Goal: Information Seeking & Learning: Learn about a topic

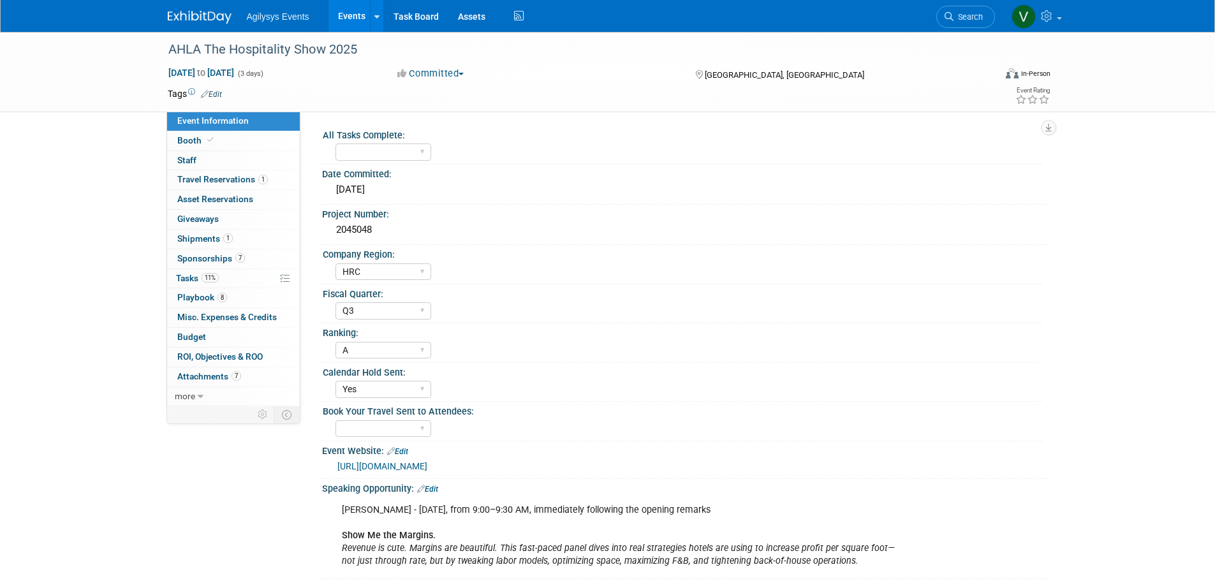
select select "HRC"
select select "Q3"
select select "A"
select select "Yes"
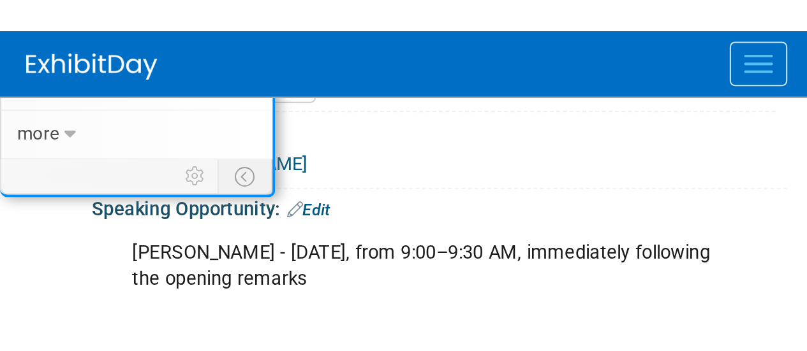
scroll to position [491, 0]
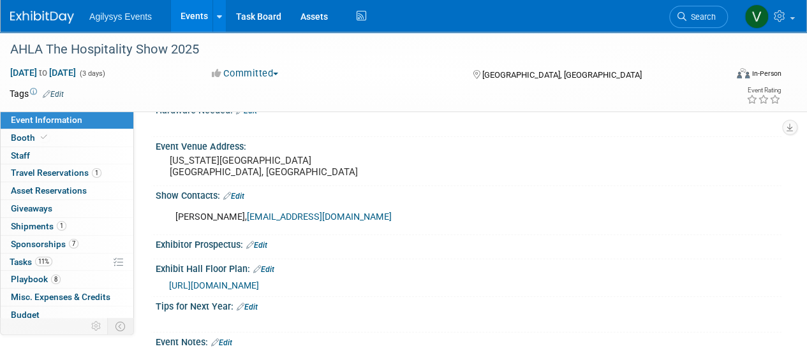
click at [50, 20] on img at bounding box center [42, 17] width 64 height 13
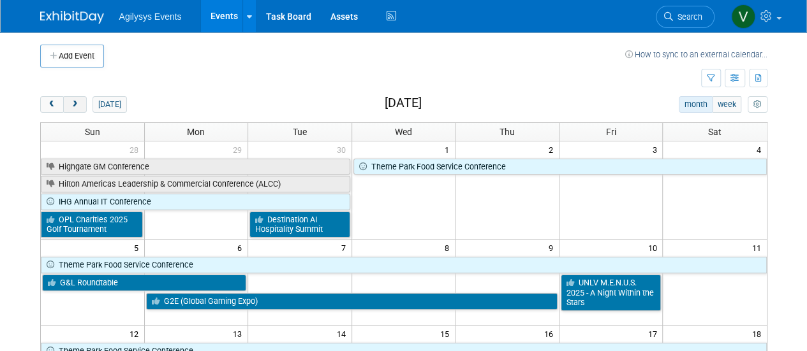
click at [70, 103] on span "next" at bounding box center [75, 105] width 10 height 8
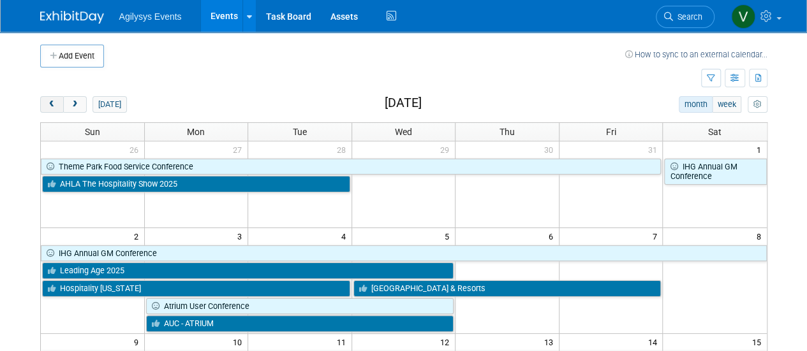
click at [50, 101] on span "prev" at bounding box center [52, 105] width 10 height 8
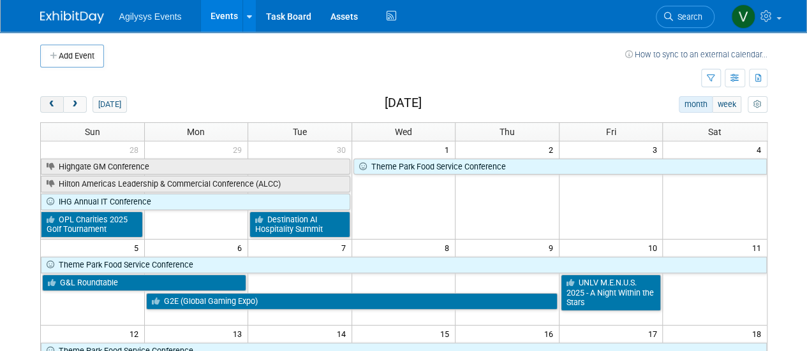
click at [56, 101] on span "prev" at bounding box center [52, 105] width 10 height 8
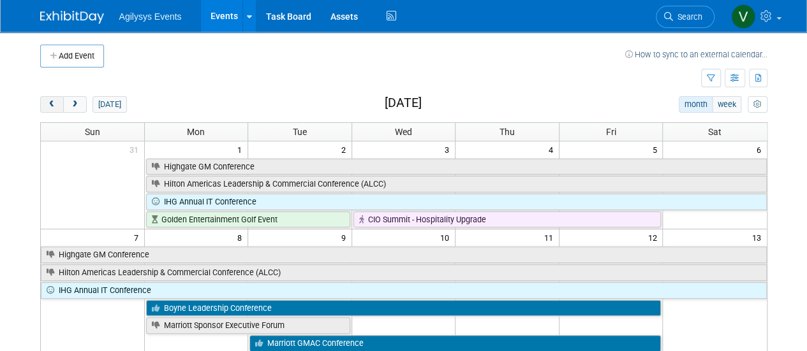
click at [51, 103] on span "prev" at bounding box center [52, 105] width 10 height 8
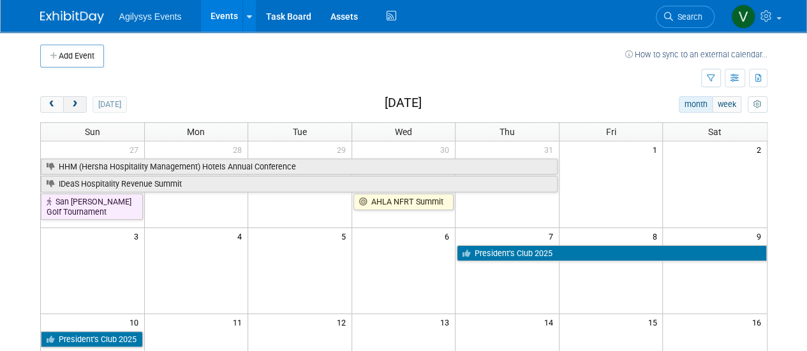
click at [71, 106] on span "next" at bounding box center [75, 105] width 10 height 8
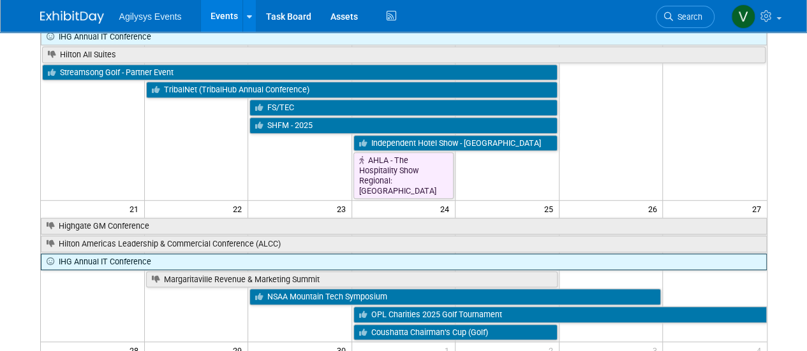
scroll to position [447, 0]
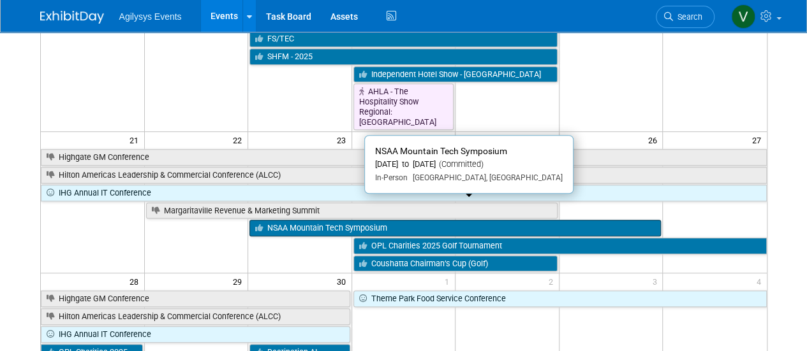
click at [332, 220] on link "NSAA Mountain Tech Symposium" at bounding box center [454, 228] width 411 height 17
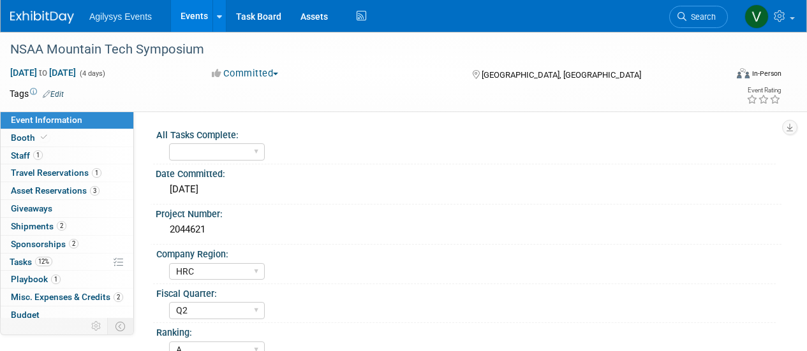
select select "HRC"
select select "Q2"
select select "A"
select select "Yes"
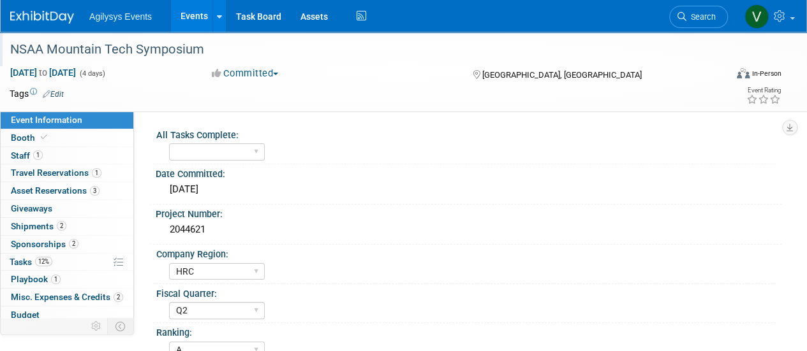
drag, startPoint x: 185, startPoint y: 52, endPoint x: 3, endPoint y: 47, distance: 181.9
click at [3, 47] on div "NSAA Mountain Tech Symposium" at bounding box center [362, 49] width 725 height 34
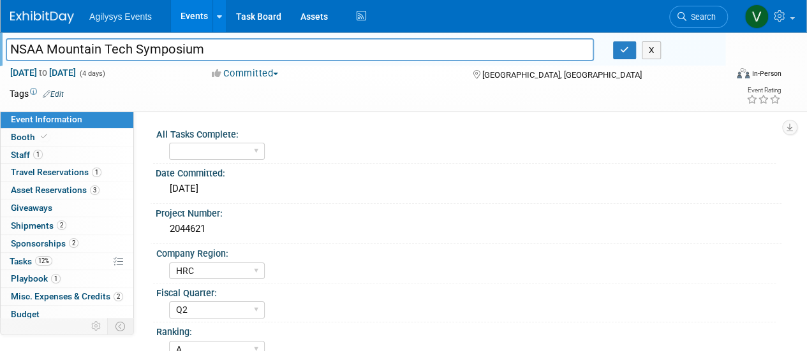
drag, startPoint x: 24, startPoint y: 47, endPoint x: 196, endPoint y: 48, distance: 172.2
click at [196, 48] on input "NSAA Mountain Tech Symposium" at bounding box center [300, 49] width 588 height 22
drag, startPoint x: 210, startPoint y: 50, endPoint x: 1, endPoint y: 53, distance: 209.2
click at [0, 54] on html "Agilysys Events Events Add Event Bulk Upload Events Shareable Event Boards Rece…" at bounding box center [403, 175] width 807 height 351
drag, startPoint x: 558, startPoint y: 77, endPoint x: 483, endPoint y: 74, distance: 74.7
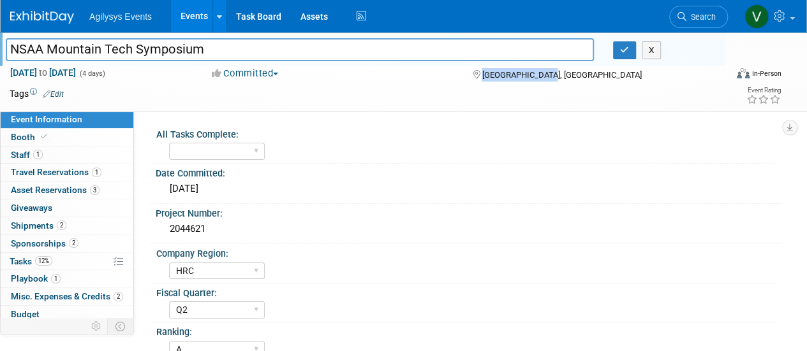
click at [483, 74] on div "[GEOGRAPHIC_DATA], [GEOGRAPHIC_DATA]" at bounding box center [560, 73] width 179 height 15
copy span "[GEOGRAPHIC_DATA], [GEOGRAPHIC_DATA]"
click at [49, 137] on link "Booth" at bounding box center [67, 137] width 133 height 17
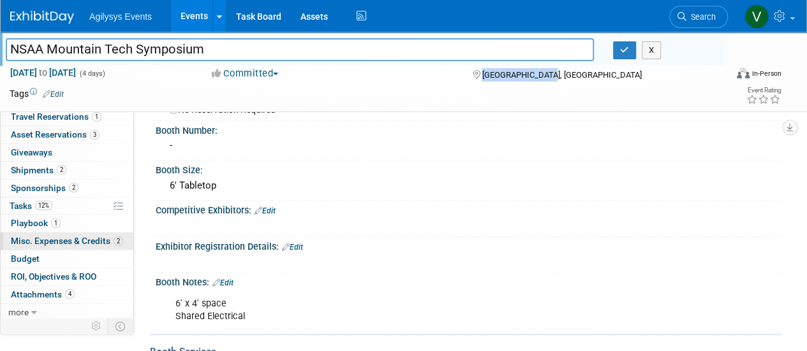
scroll to position [64, 0]
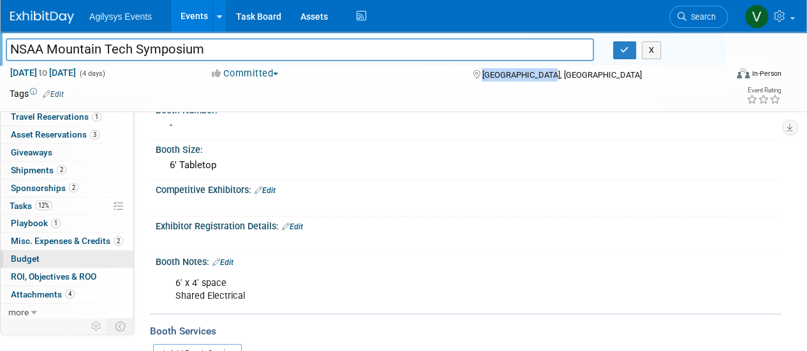
click at [35, 251] on link "Budget" at bounding box center [67, 259] width 133 height 17
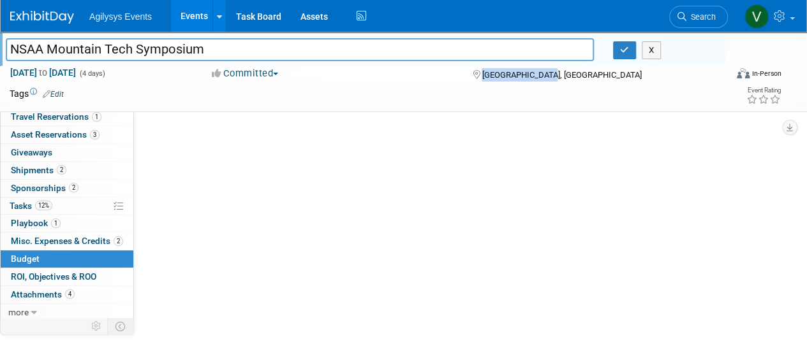
scroll to position [0, 0]
click at [34, 256] on span "Budget" at bounding box center [25, 259] width 29 height 10
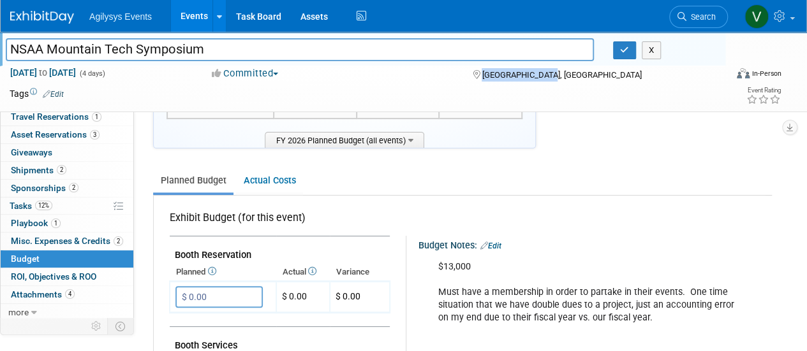
scroll to position [128, 0]
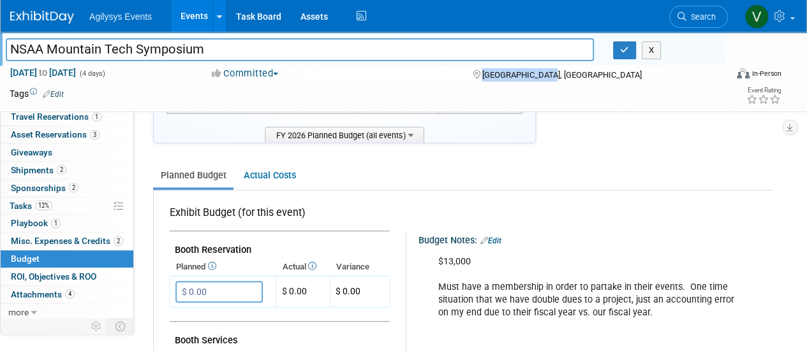
copy span "[GEOGRAPHIC_DATA], [GEOGRAPHIC_DATA]"
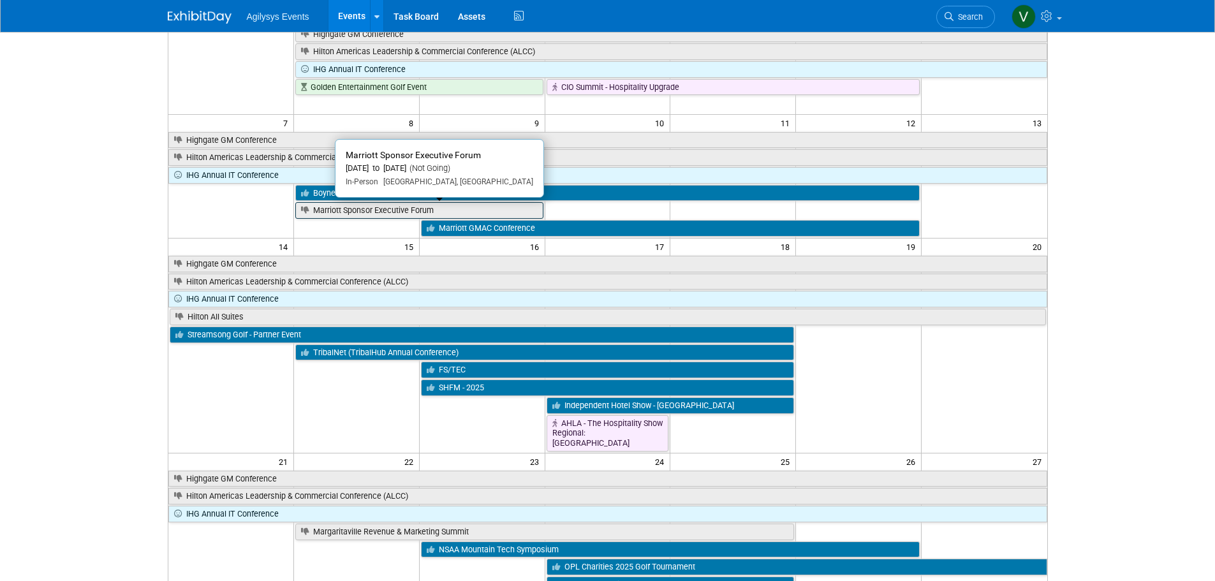
scroll to position [40, 0]
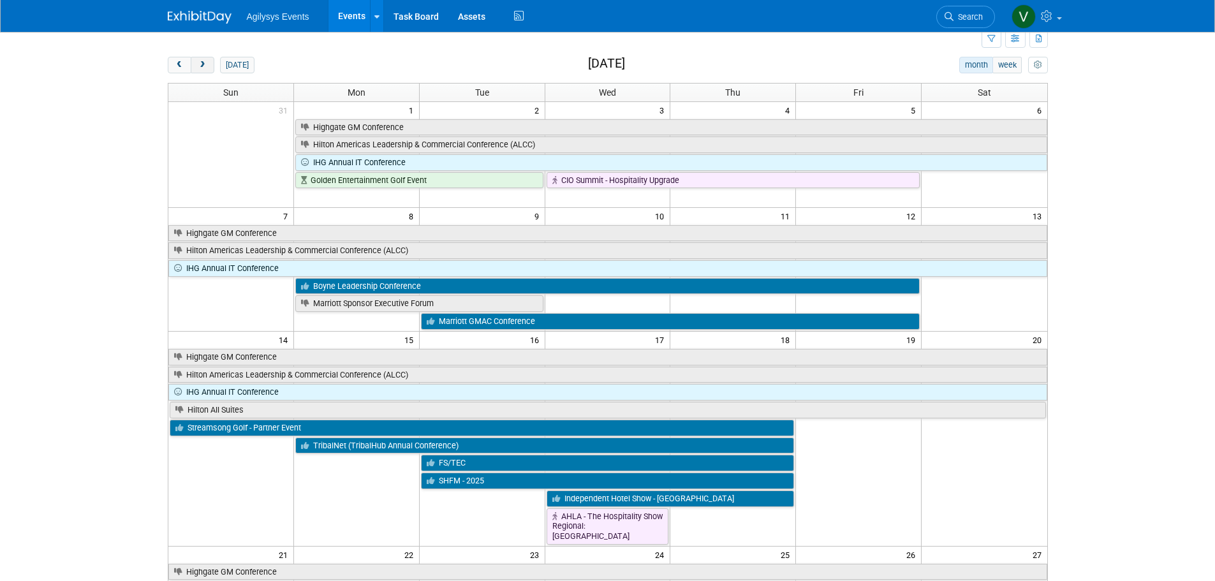
click at [208, 63] on button "next" at bounding box center [203, 65] width 24 height 17
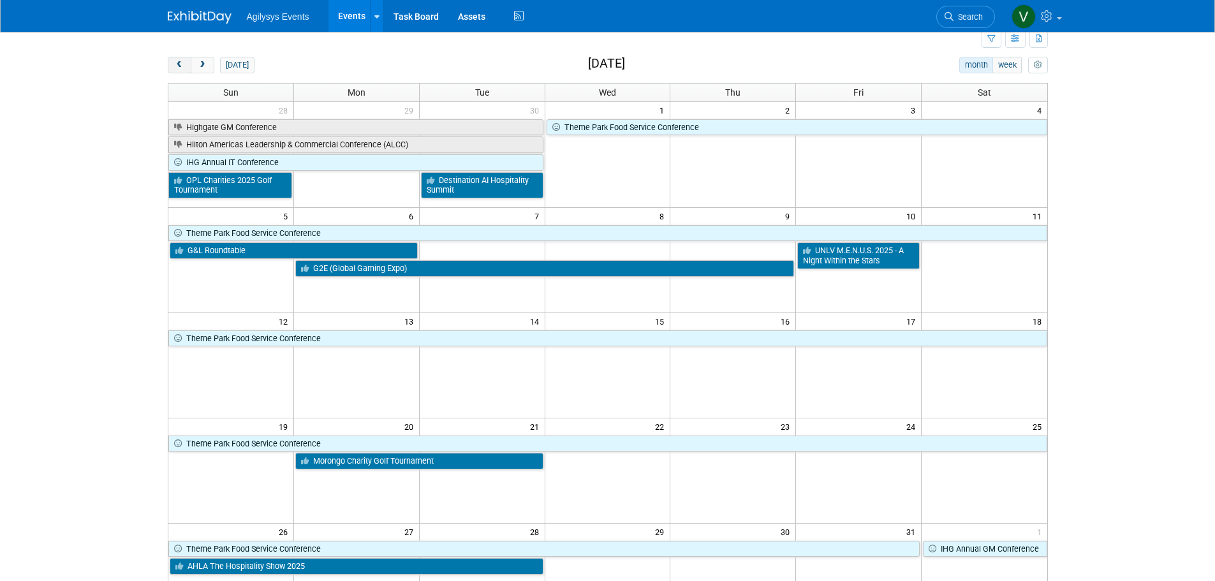
click at [176, 65] on span "prev" at bounding box center [180, 65] width 10 height 8
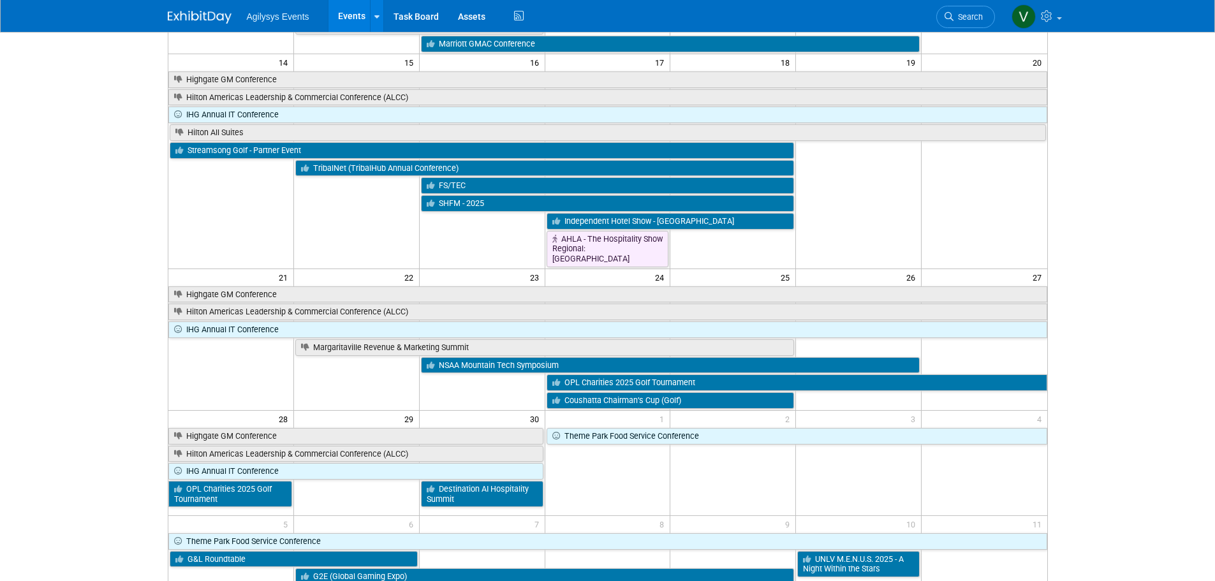
scroll to position [295, 0]
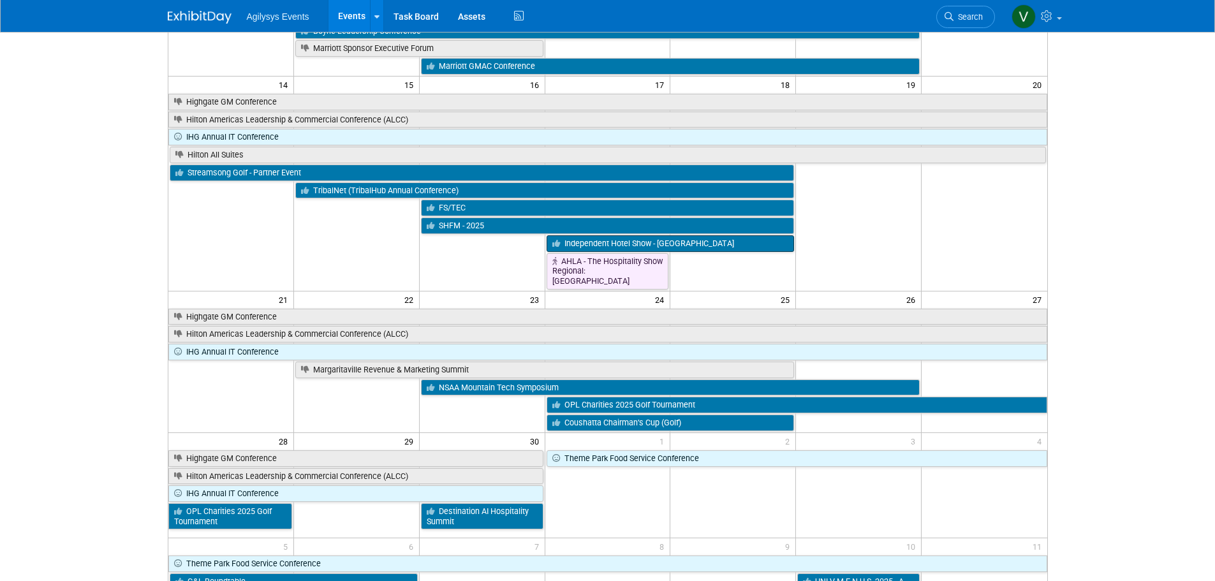
click at [627, 248] on link "Independent Hotel Show - [GEOGRAPHIC_DATA]" at bounding box center [671, 243] width 248 height 17
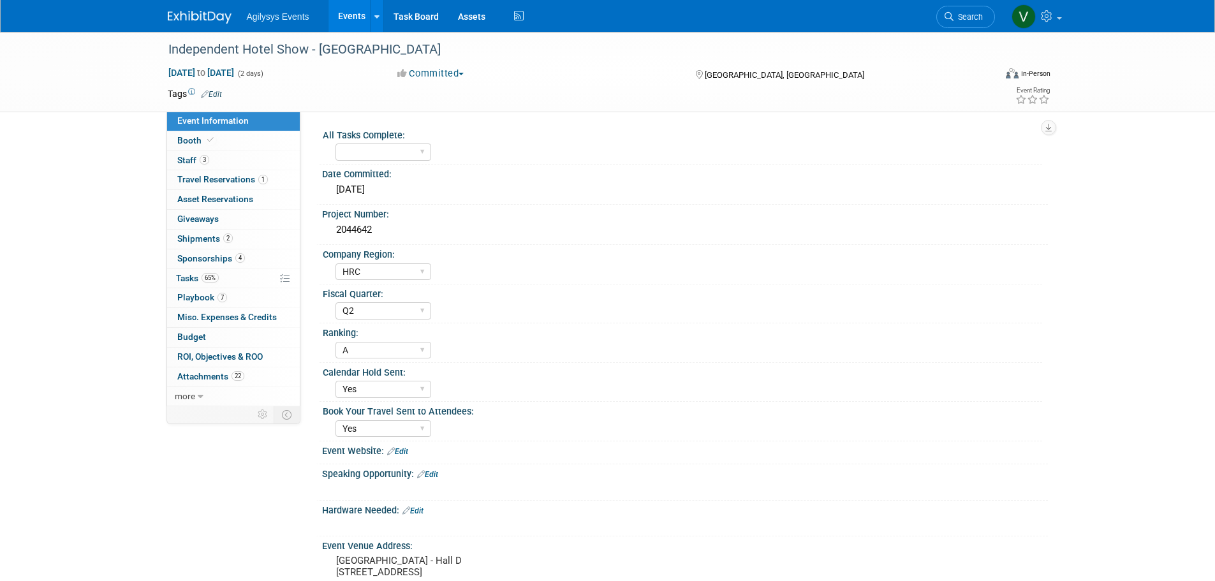
select select "HRC"
select select "Q2"
select select "A"
select select "Yes"
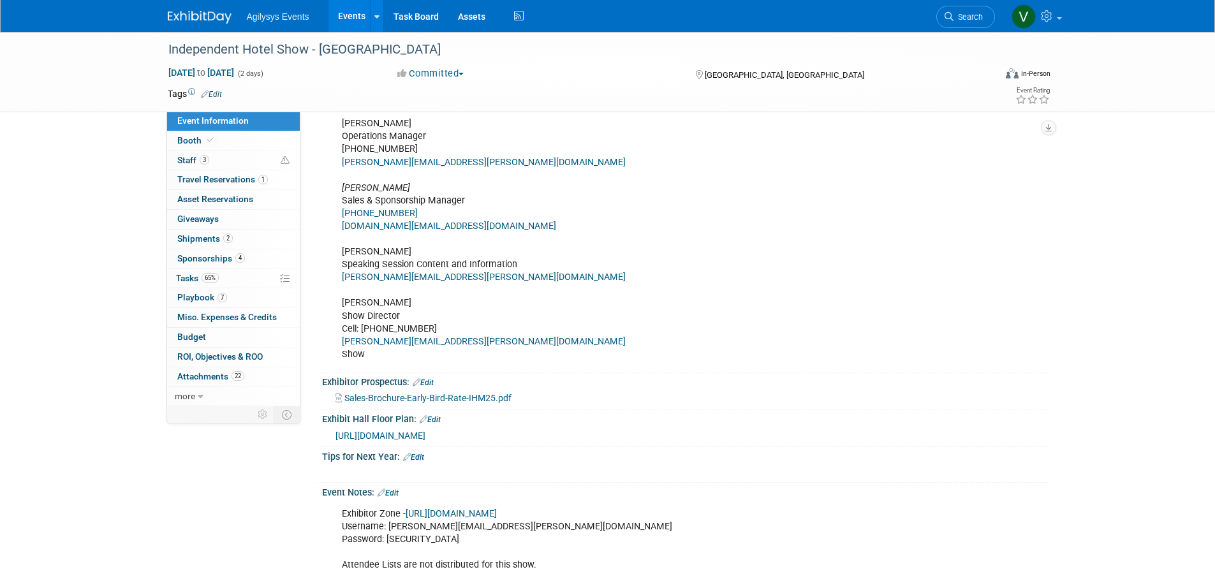
scroll to position [510, 0]
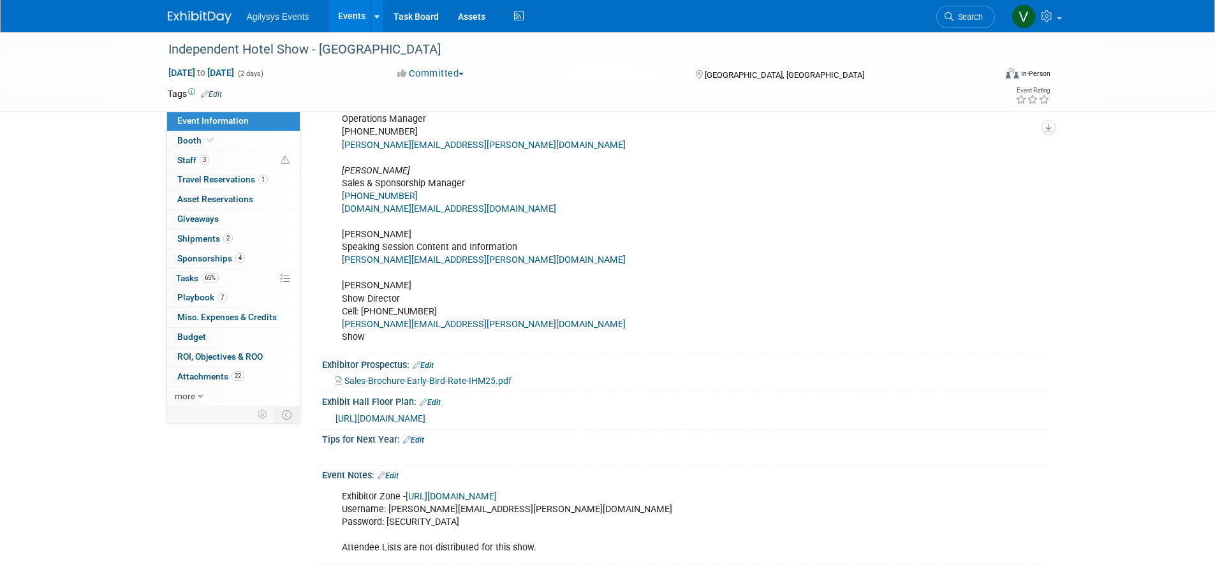
click at [497, 502] on link "https://independenthotelshow.us/__zone/login" at bounding box center [451, 496] width 91 height 11
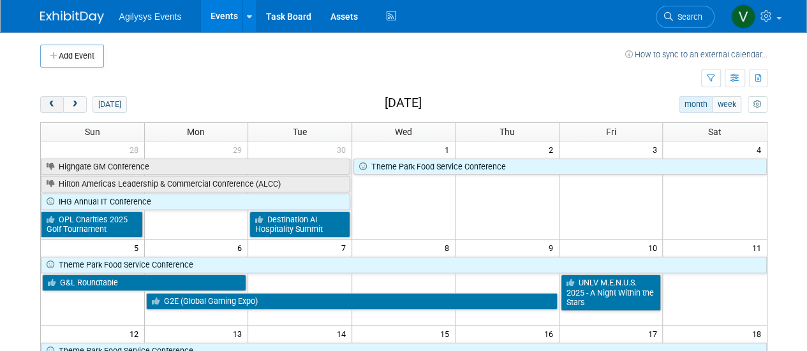
click at [52, 110] on button "prev" at bounding box center [52, 104] width 24 height 17
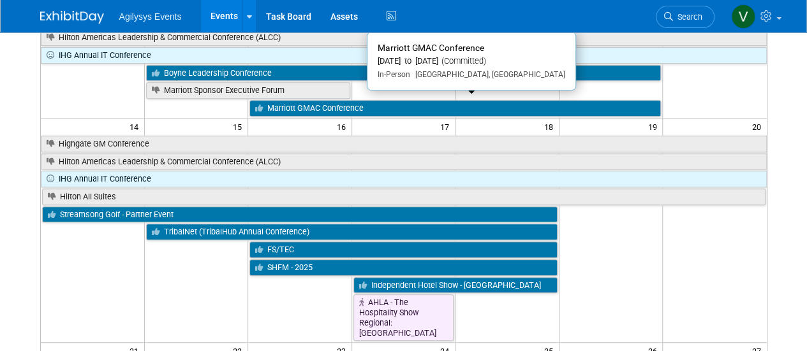
scroll to position [255, 0]
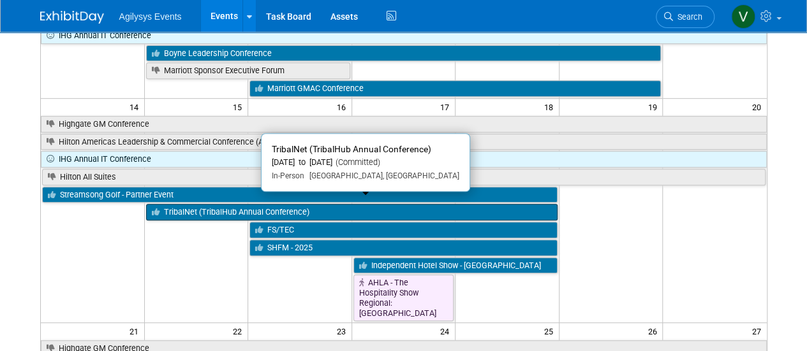
click at [202, 204] on link "TribalNet (TribalHub Annual Conference)" at bounding box center [351, 212] width 411 height 17
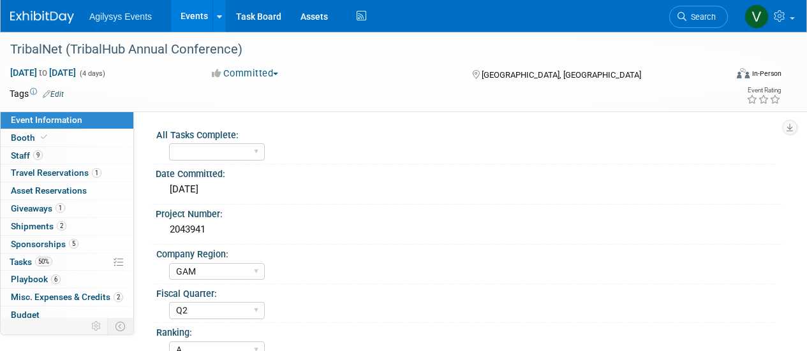
select select "GAM"
select select "Q2"
select select "A"
select select "Yes"
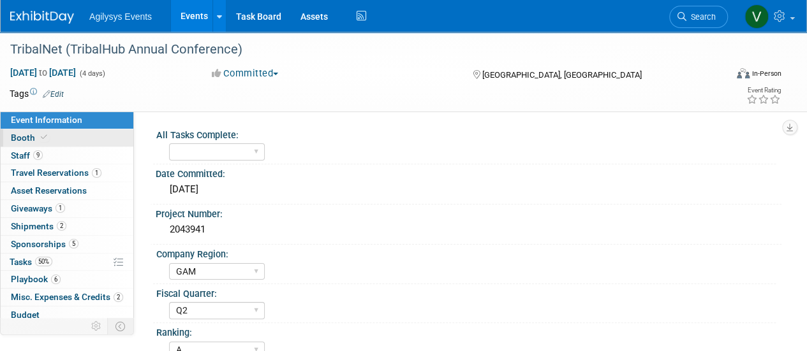
click at [34, 140] on span "Booth" at bounding box center [30, 138] width 39 height 10
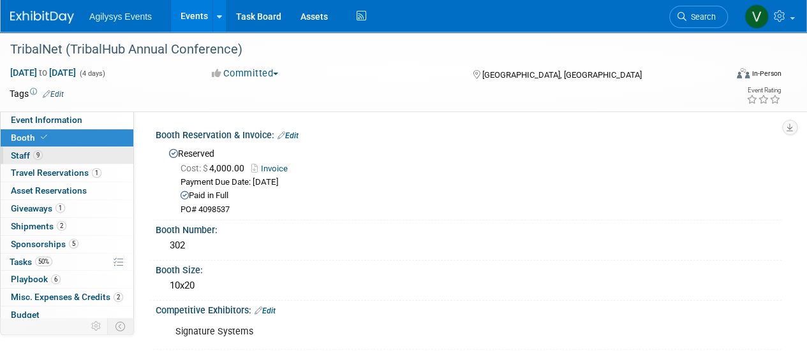
click at [18, 154] on span "Staff 9" at bounding box center [27, 156] width 32 height 10
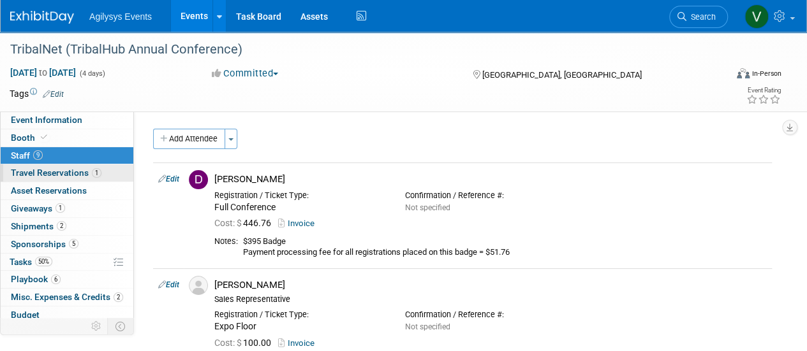
click at [33, 177] on span "Travel Reservations 1" at bounding box center [56, 173] width 91 height 10
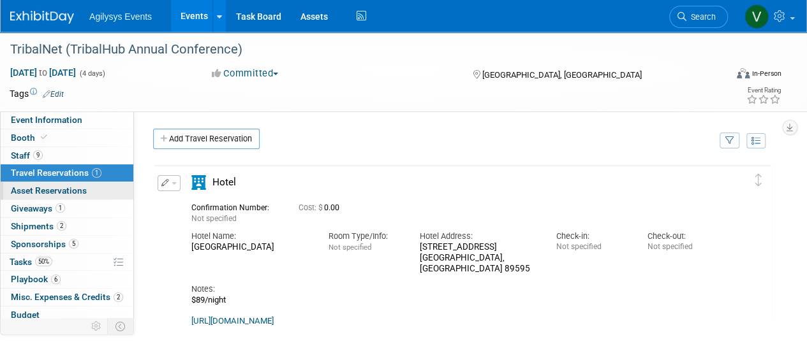
click at [42, 195] on span "Asset Reservations 0" at bounding box center [49, 191] width 76 height 10
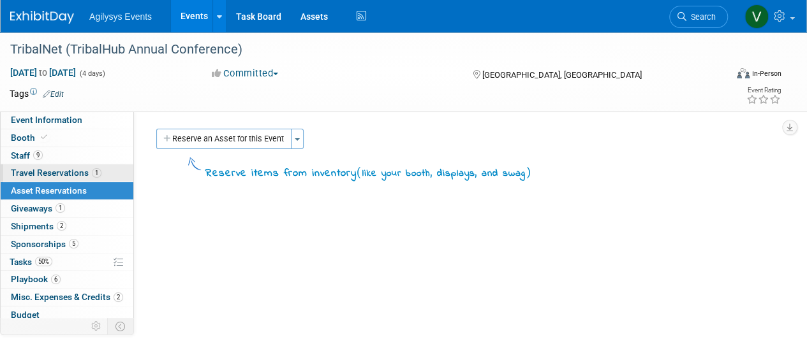
click at [40, 178] on span "Travel Reservations 1" at bounding box center [56, 173] width 91 height 10
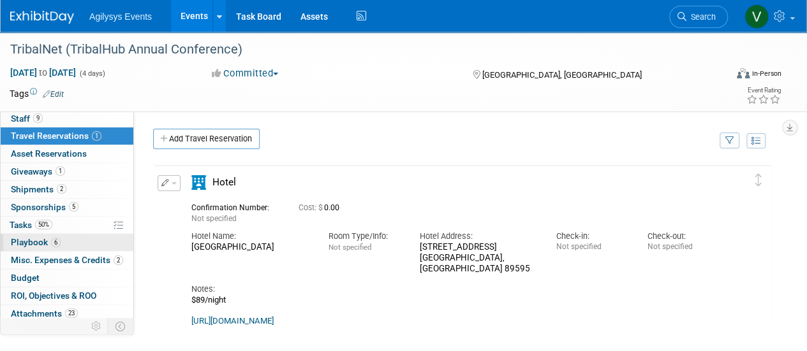
scroll to position [56, 0]
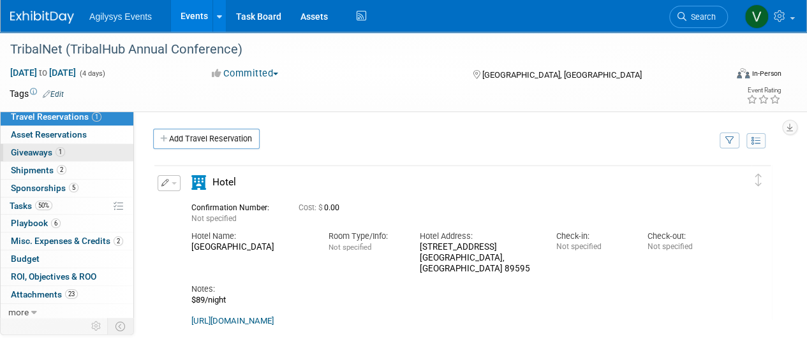
click at [34, 147] on span "Giveaways 1" at bounding box center [38, 152] width 54 height 10
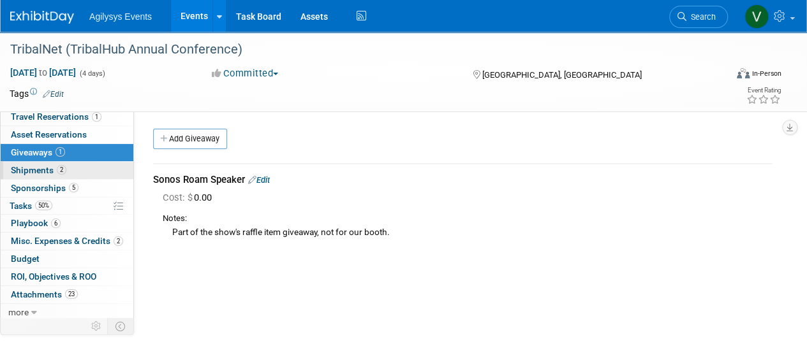
click at [34, 165] on span "Shipments 2" at bounding box center [38, 170] width 55 height 10
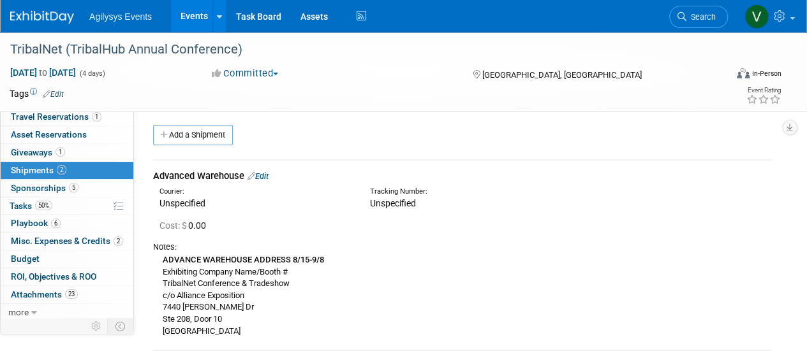
scroll to position [249, 0]
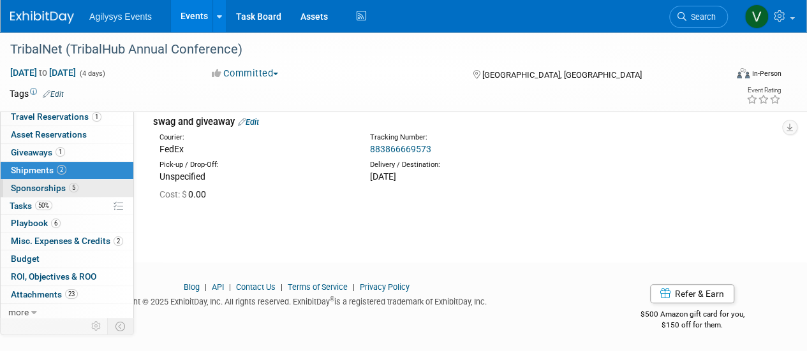
click at [38, 180] on link "5 Sponsorships 5" at bounding box center [67, 188] width 133 height 17
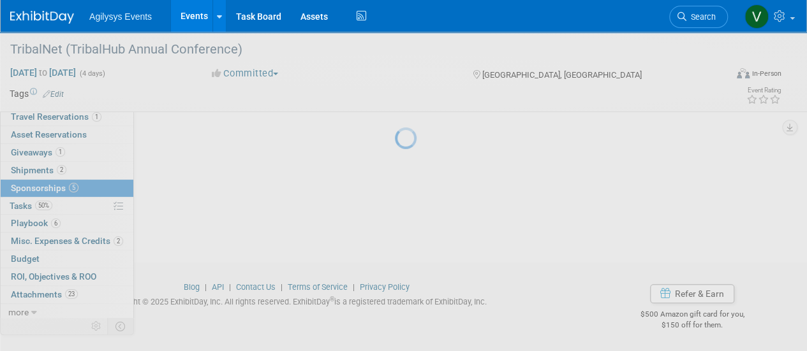
scroll to position [0, 0]
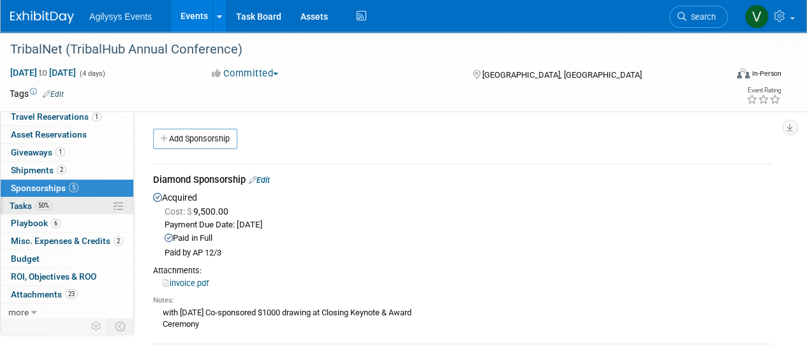
click at [34, 202] on span "Tasks 50%" at bounding box center [31, 206] width 43 height 10
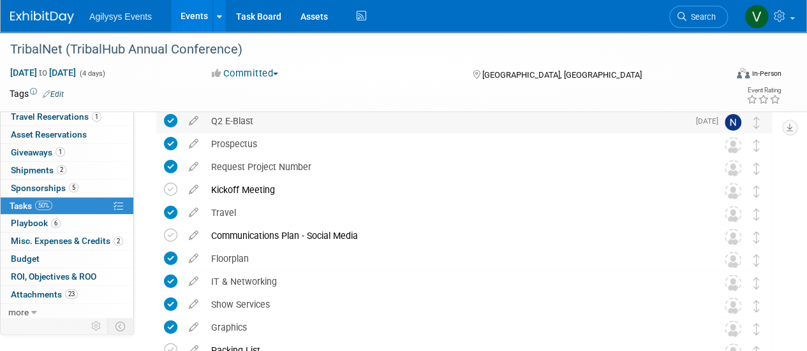
scroll to position [319, 0]
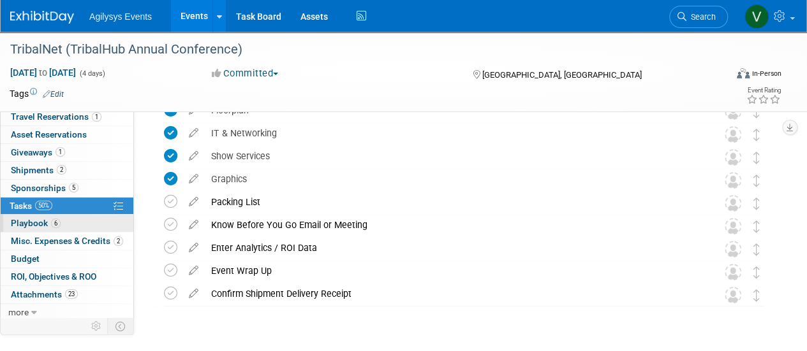
click at [17, 221] on span "Playbook 6" at bounding box center [36, 223] width 50 height 10
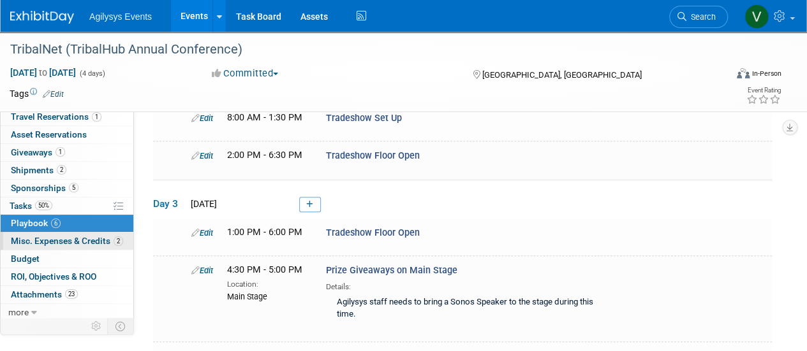
scroll to position [191, 0]
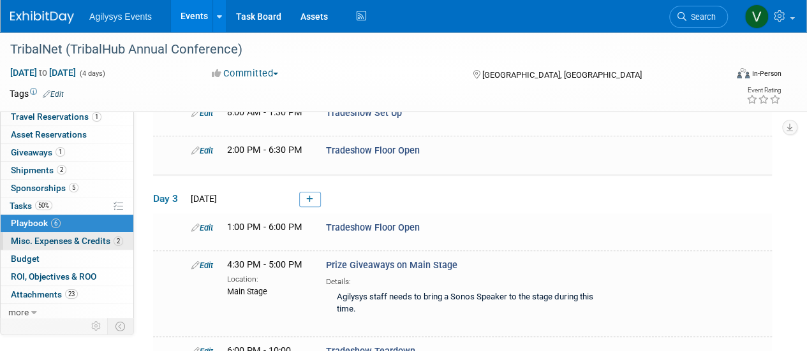
click at [46, 240] on span "Misc. Expenses & Credits 2" at bounding box center [67, 241] width 112 height 10
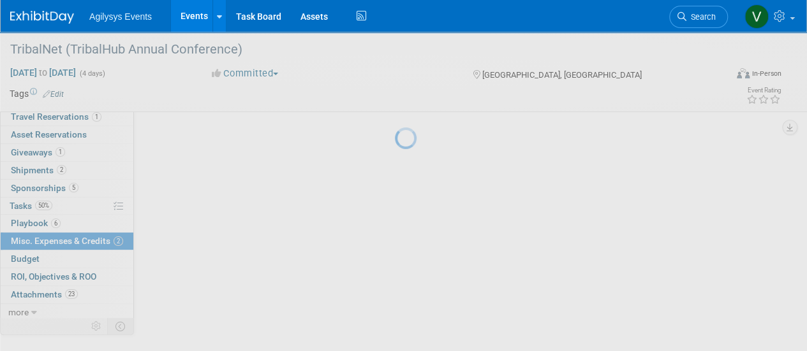
scroll to position [0, 0]
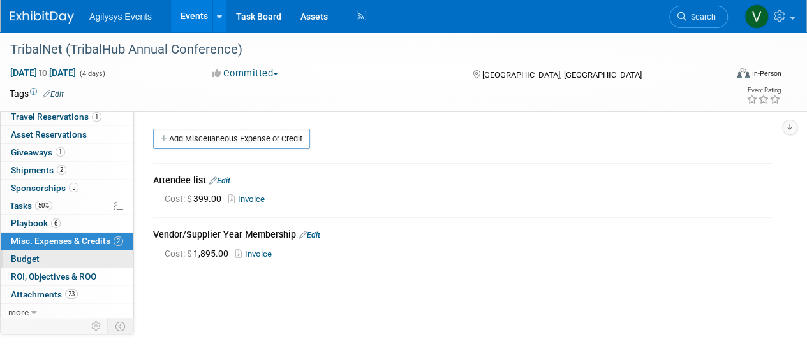
click at [31, 262] on link "Budget" at bounding box center [67, 259] width 133 height 17
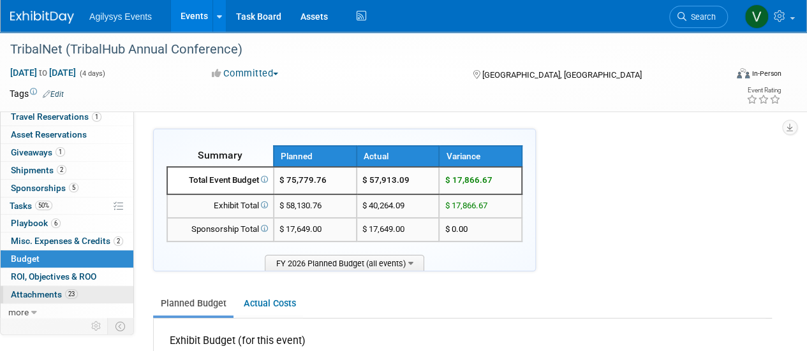
click at [29, 286] on link "23 Attachments 23" at bounding box center [67, 294] width 133 height 17
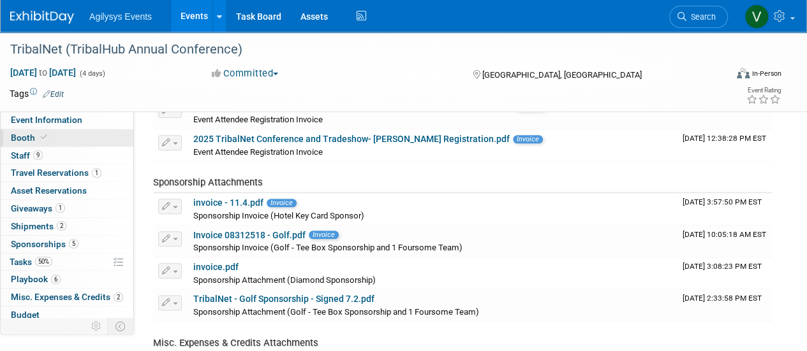
click at [44, 137] on icon at bounding box center [44, 137] width 6 height 7
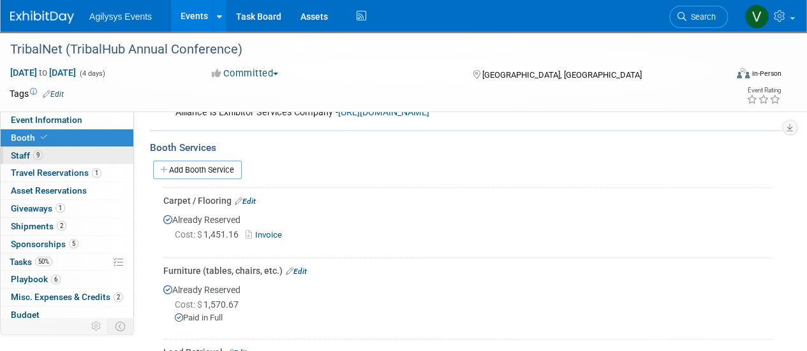
scroll to position [383, 0]
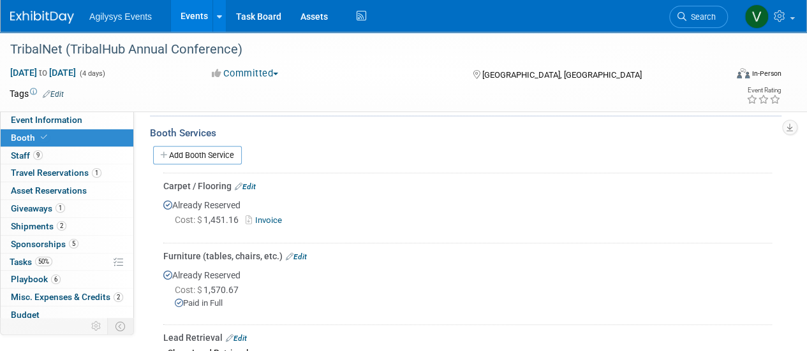
drag, startPoint x: 46, startPoint y: 118, endPoint x: 195, endPoint y: 226, distance: 184.5
click at [46, 118] on span "Event Information" at bounding box center [46, 120] width 71 height 10
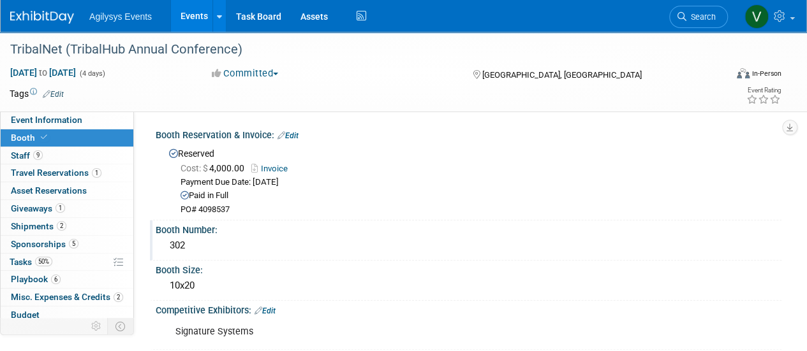
select select "GAM"
select select "Q2"
select select "A"
select select "Yes"
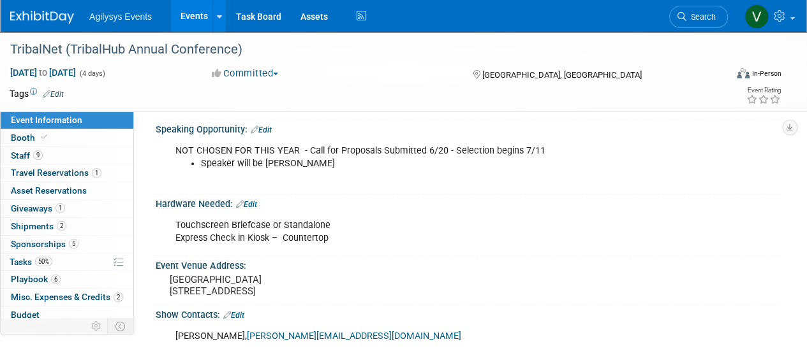
scroll to position [383, 0]
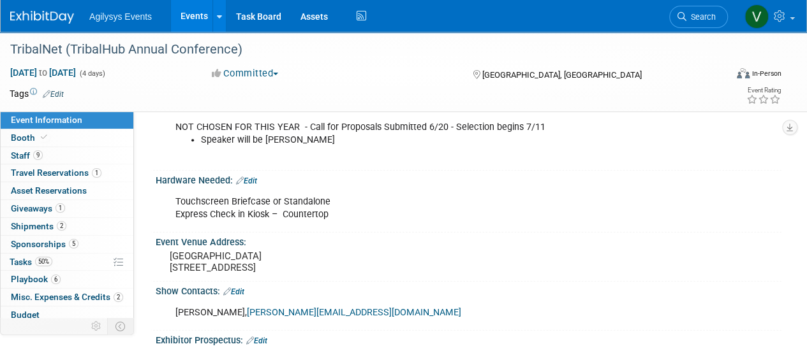
drag, startPoint x: 348, startPoint y: 216, endPoint x: 154, endPoint y: 201, distance: 194.5
click at [152, 201] on div "Hardware Needed: Edit Touchscreen Briefcase or Standalone Express Check in Kios…" at bounding box center [466, 202] width 632 height 62
click at [296, 205] on div "Touchscreen Briefcase or Standalone Express Check in Kiosk – Countertop" at bounding box center [411, 208] width 491 height 38
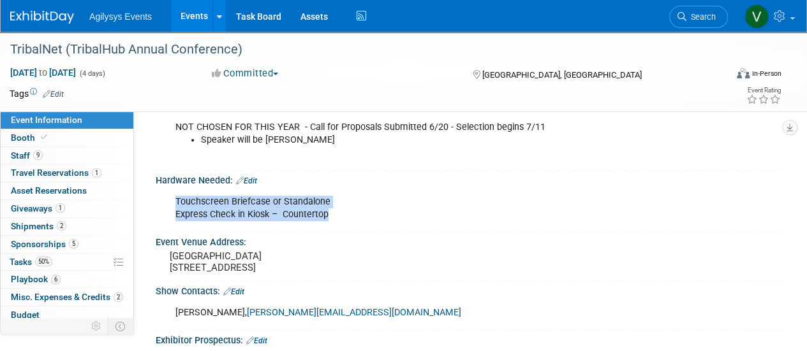
drag, startPoint x: 329, startPoint y: 212, endPoint x: 166, endPoint y: 204, distance: 162.9
click at [166, 204] on div "Touchscreen Briefcase or Standalone Express Check in Kiosk – Countertop X" at bounding box center [469, 207] width 626 height 43
copy div "Touchscreen Briefcase or Standalone Express Check in Kiosk – Countertop"
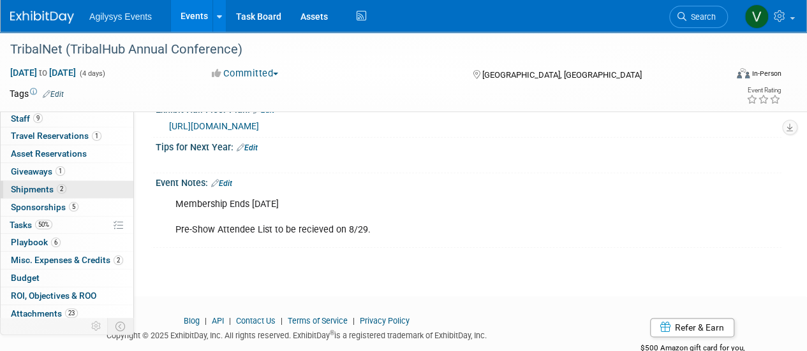
scroll to position [56, 0]
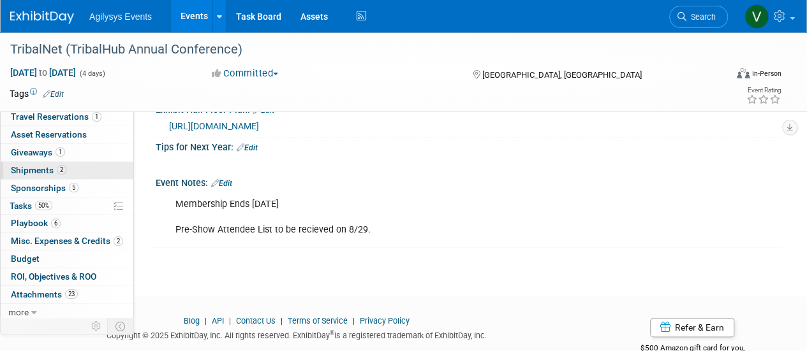
drag, startPoint x: 29, startPoint y: 169, endPoint x: 40, endPoint y: 170, distance: 11.5
click at [29, 169] on span "Shipments 2" at bounding box center [38, 170] width 55 height 10
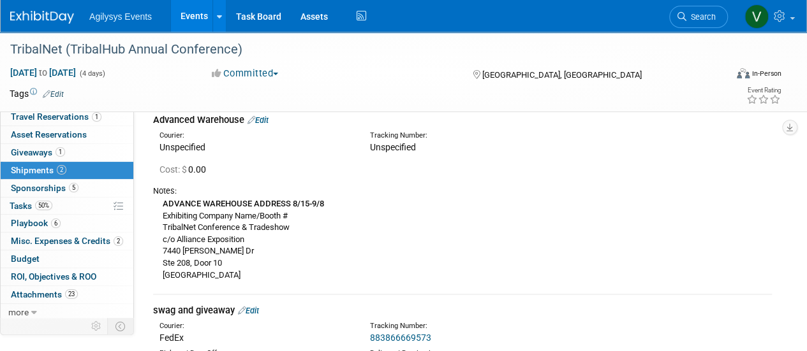
scroll to position [128, 0]
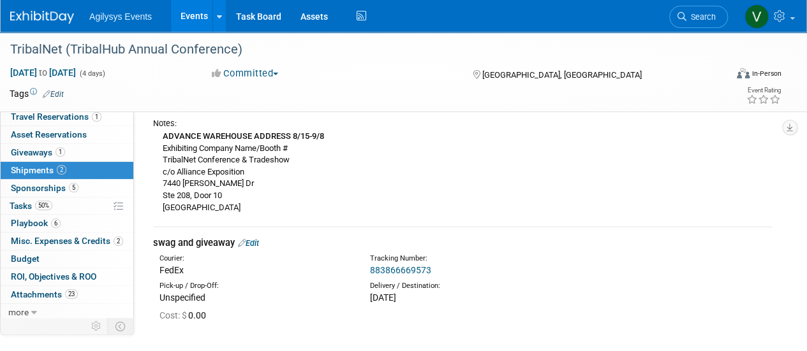
drag, startPoint x: 153, startPoint y: 131, endPoint x: 262, endPoint y: 214, distance: 136.1
click at [262, 214] on div "Notes: ADVANCE WAREHOUSE ADDRESS 8/15-9/8 Exhibiting Company Name/Booth # Triba…" at bounding box center [462, 165] width 619 height 106
copy div "ADVANCE WAREHOUSE ADDRESS 8/15-9/8 Exhibiting Company Name/Booth # TribalNet Co…"
click at [320, 195] on div "ADVANCE WAREHOUSE ADDRESS 8/15-9/8 Exhibiting Company Name/Booth # TribalNet Co…" at bounding box center [462, 171] width 619 height 84
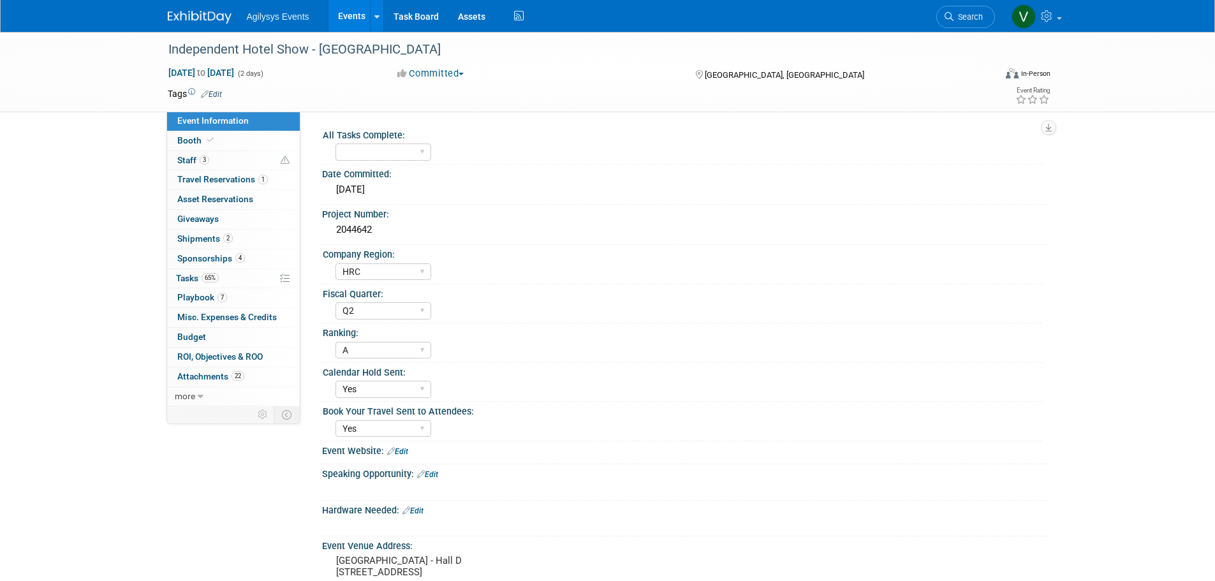
select select "HRC"
select select "Q2"
select select "A"
select select "Yes"
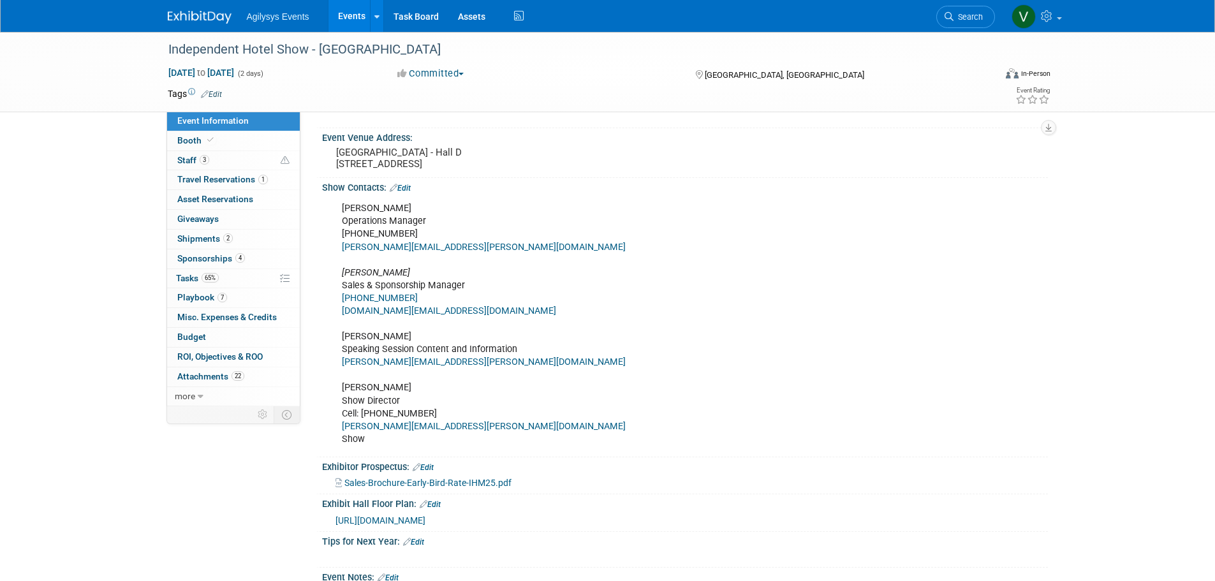
scroll to position [128, 0]
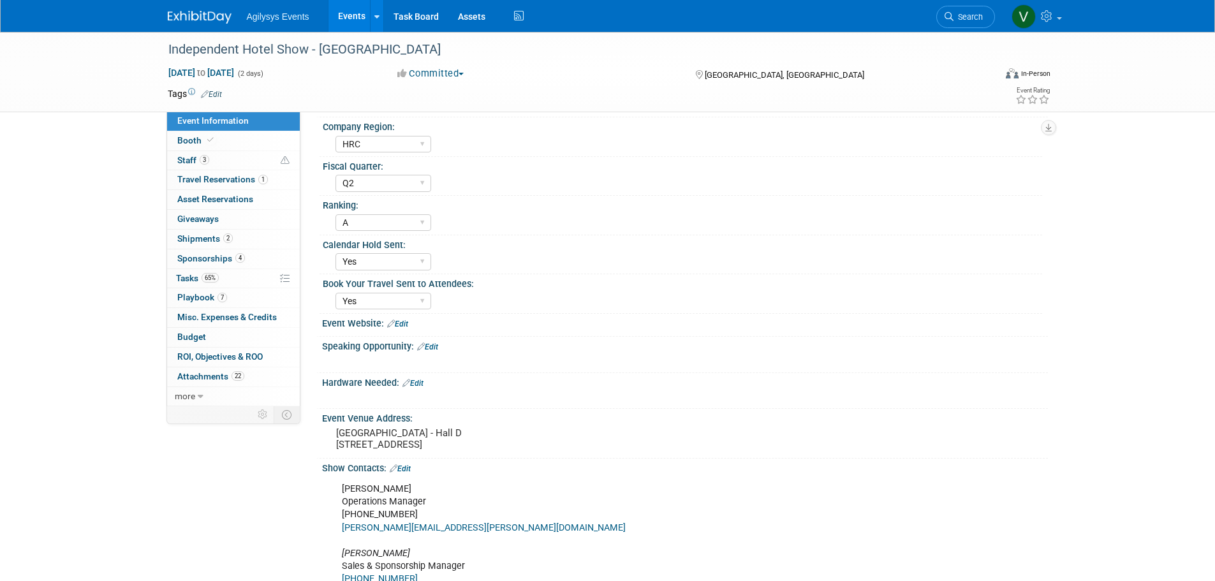
click at [189, 19] on img at bounding box center [200, 17] width 64 height 13
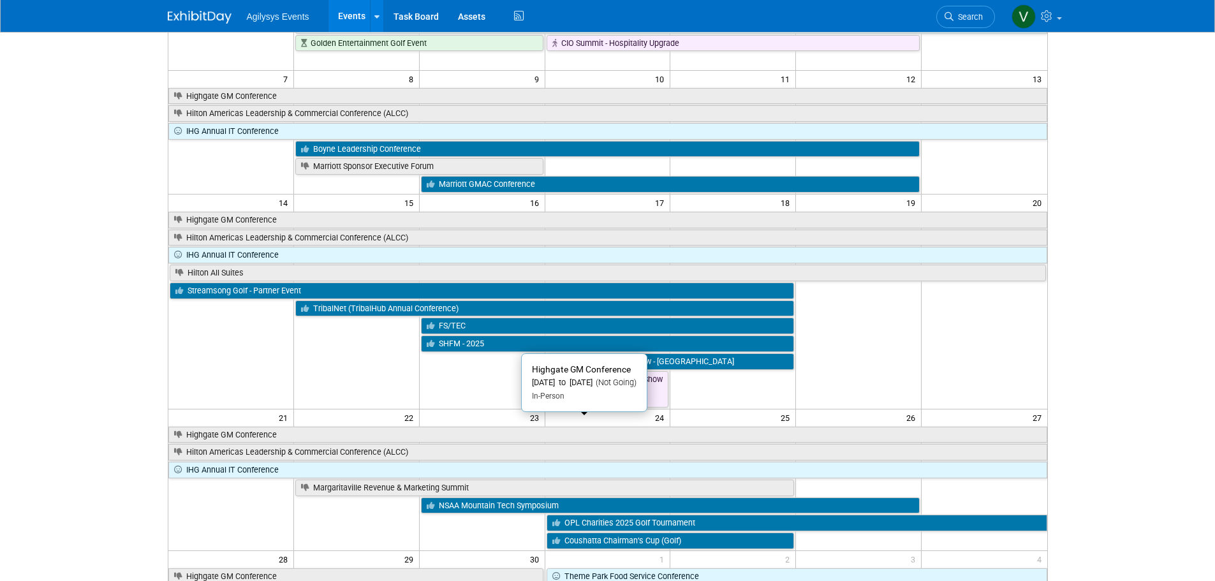
scroll to position [191, 0]
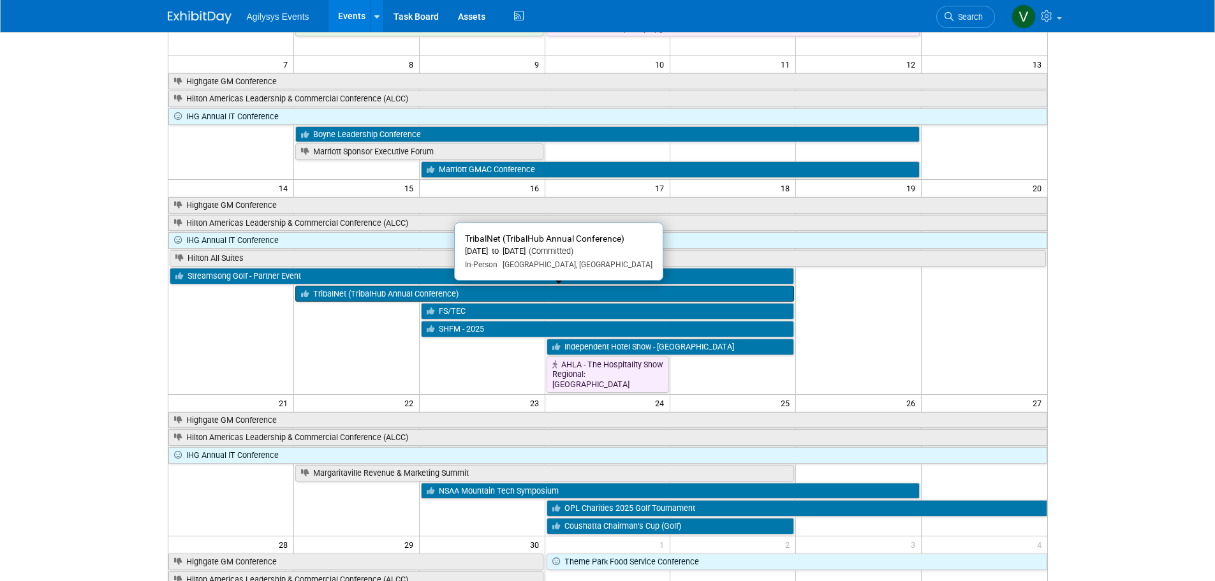
click at [367, 301] on link "TribalNet (TribalHub Annual Conference)" at bounding box center [544, 294] width 499 height 17
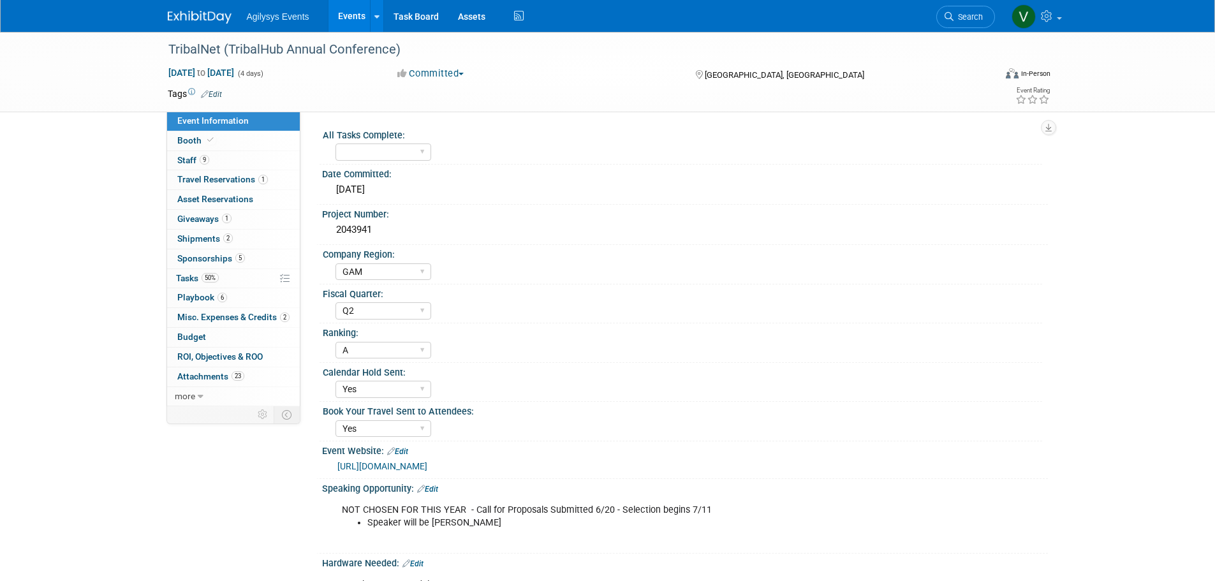
select select "GAM"
select select "Q2"
select select "A"
select select "Yes"
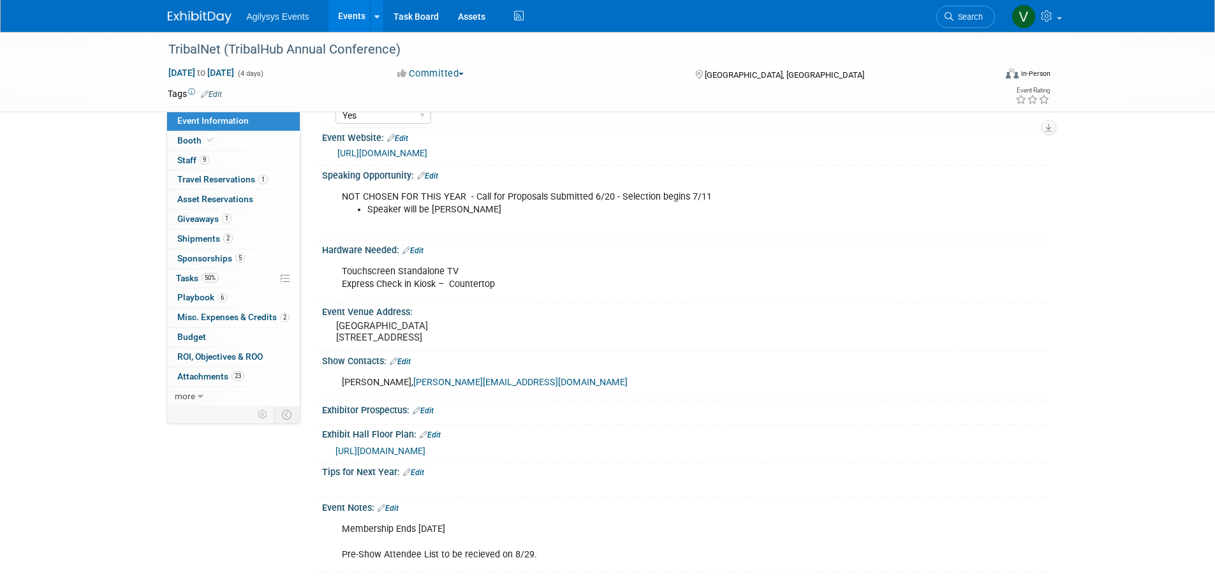
scroll to position [454, 0]
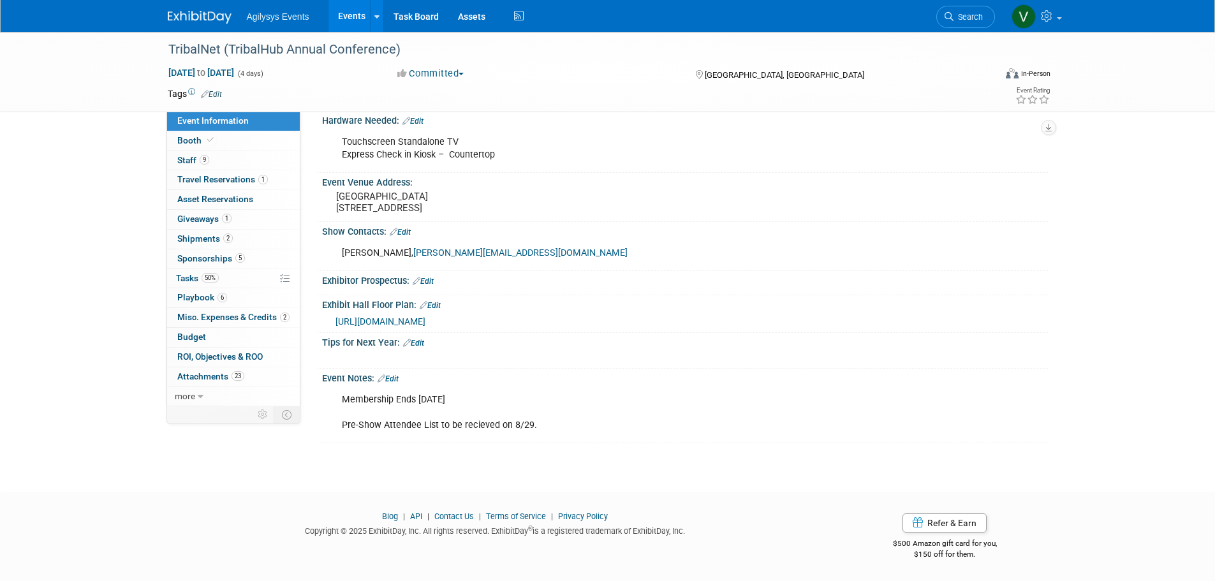
click at [425, 321] on span "https://s4.goeshow.com/tribalhub/tribalnet/2025/exh_map.cfm" at bounding box center [381, 321] width 90 height 10
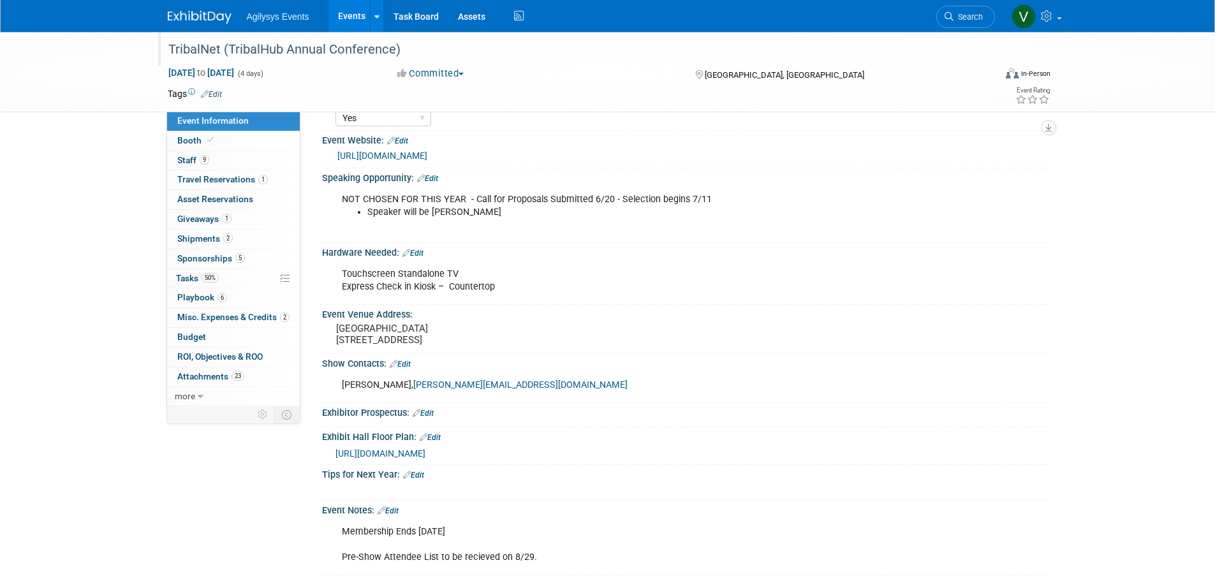
scroll to position [135, 0]
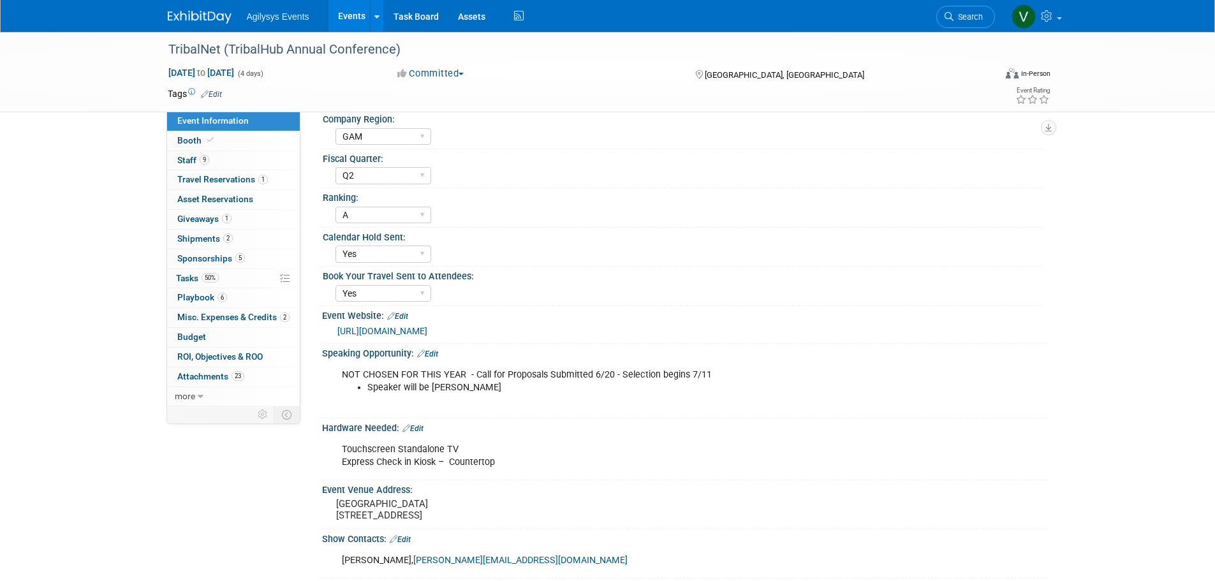
click at [270, 18] on span "Agilysys Events" at bounding box center [278, 16] width 63 height 10
click at [207, 17] on img at bounding box center [200, 17] width 64 height 13
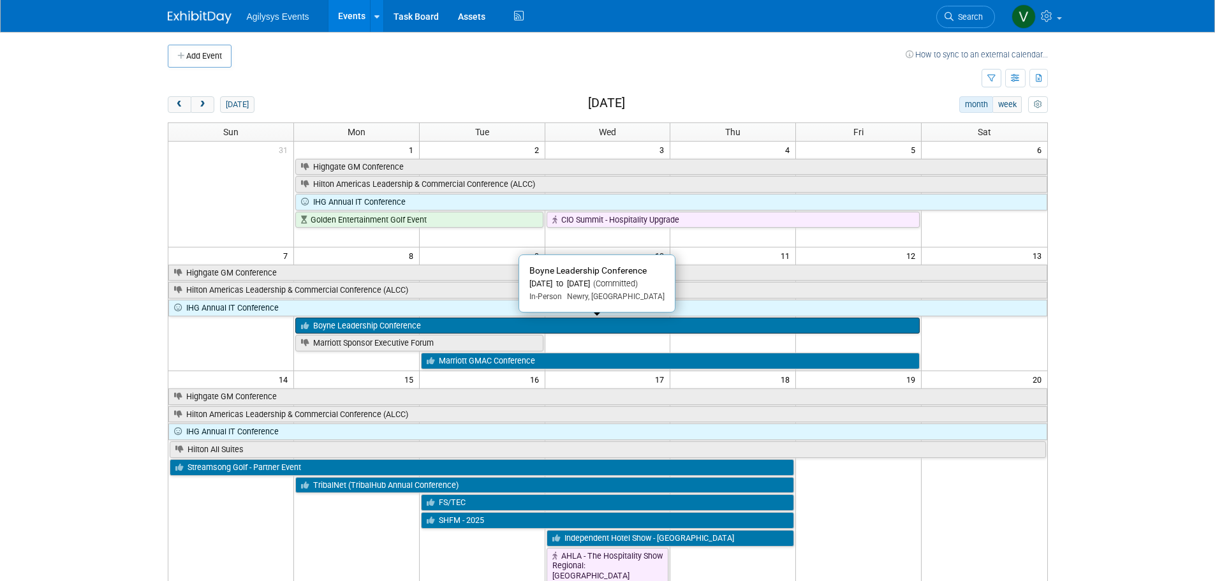
click at [328, 323] on link "Boyne Leadership Conference" at bounding box center [607, 326] width 624 height 17
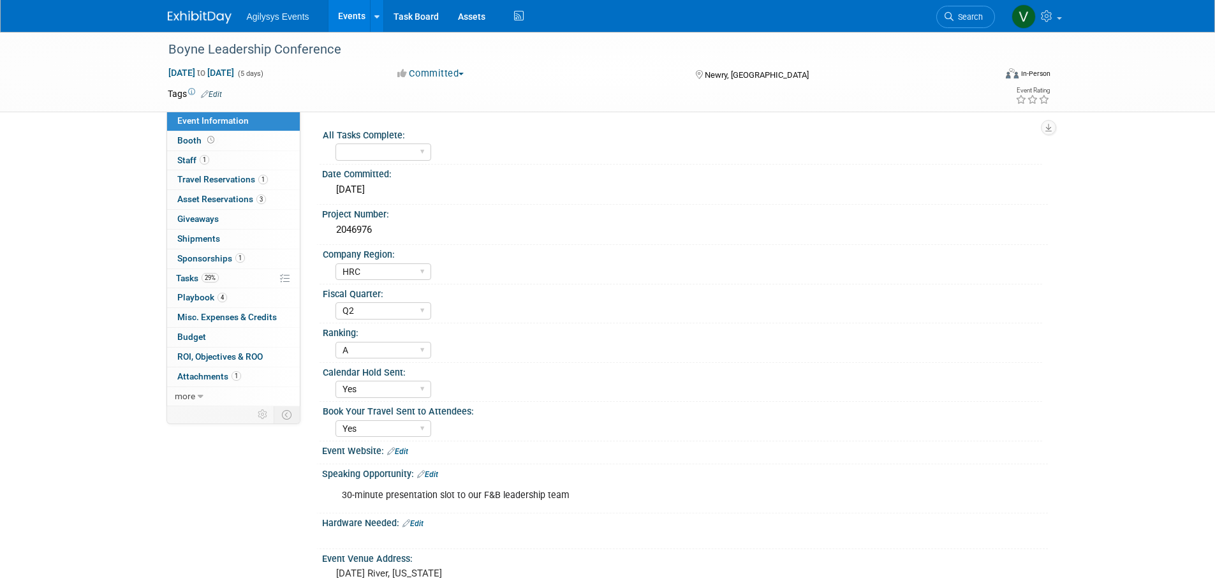
select select "HRC"
select select "Q2"
select select "A"
select select "Yes"
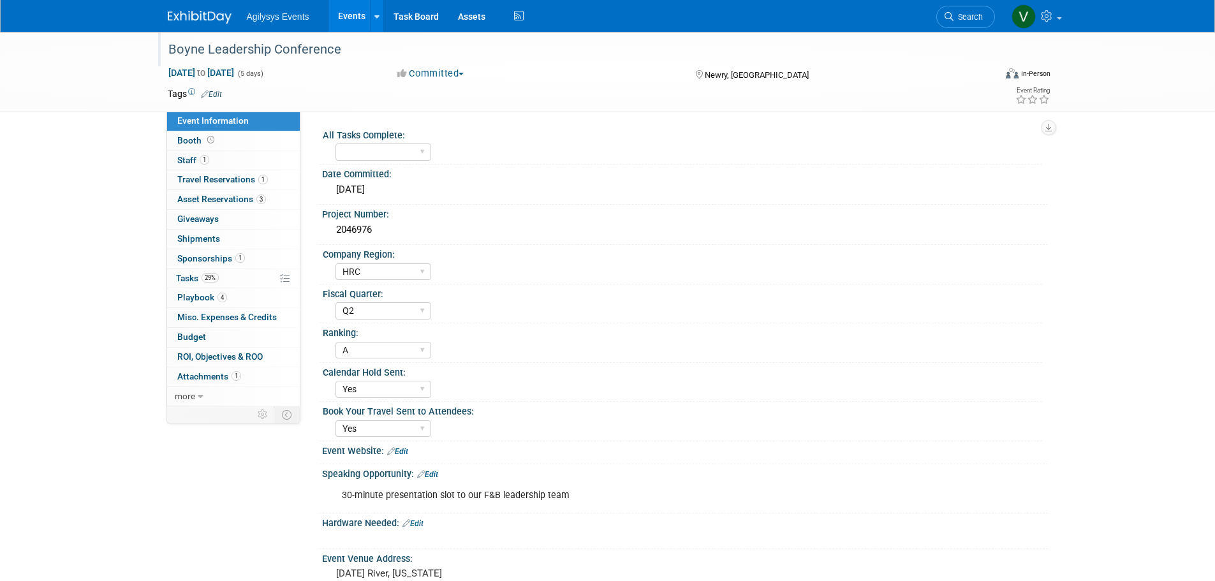
drag, startPoint x: 350, startPoint y: 55, endPoint x: 164, endPoint y: 52, distance: 186.3
click at [164, 52] on div "Boyne Leadership Conference" at bounding box center [570, 49] width 812 height 23
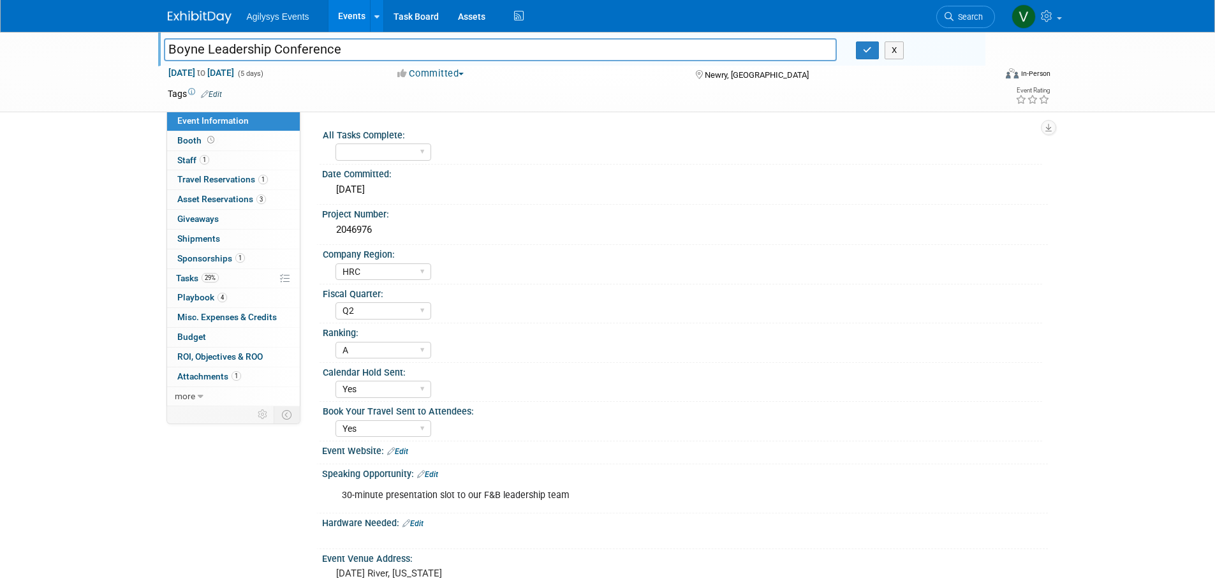
drag, startPoint x: 304, startPoint y: 52, endPoint x: 175, endPoint y: 50, distance: 129.5
click at [159, 52] on div "Boyne Leadership Conference" at bounding box center [500, 50] width 693 height 19
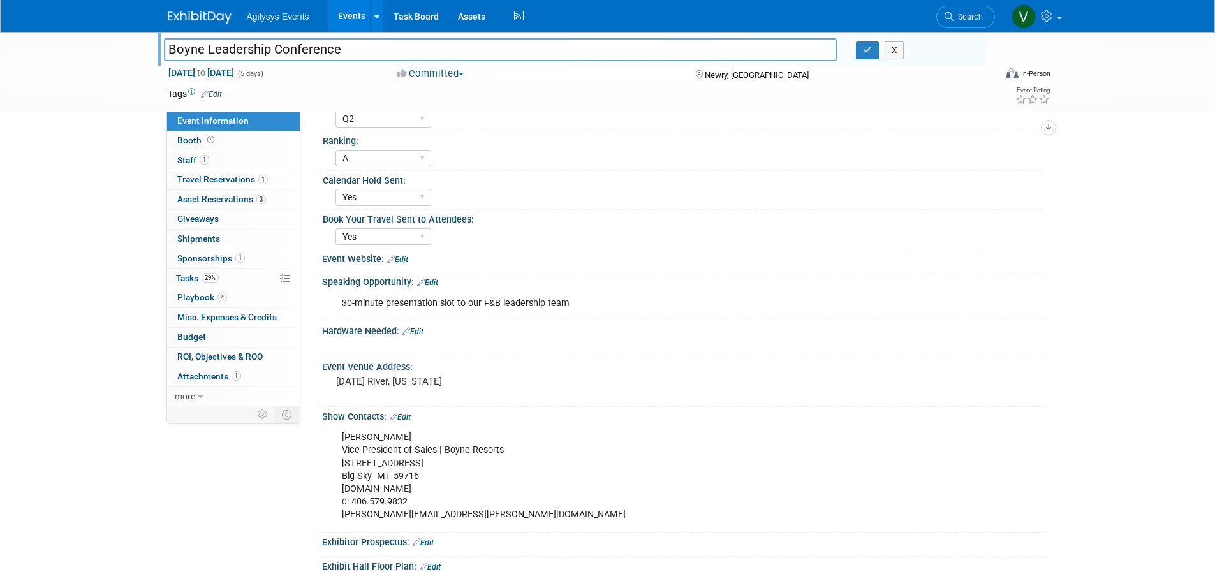
scroll to position [191, 0]
